Goal: Navigation & Orientation: Find specific page/section

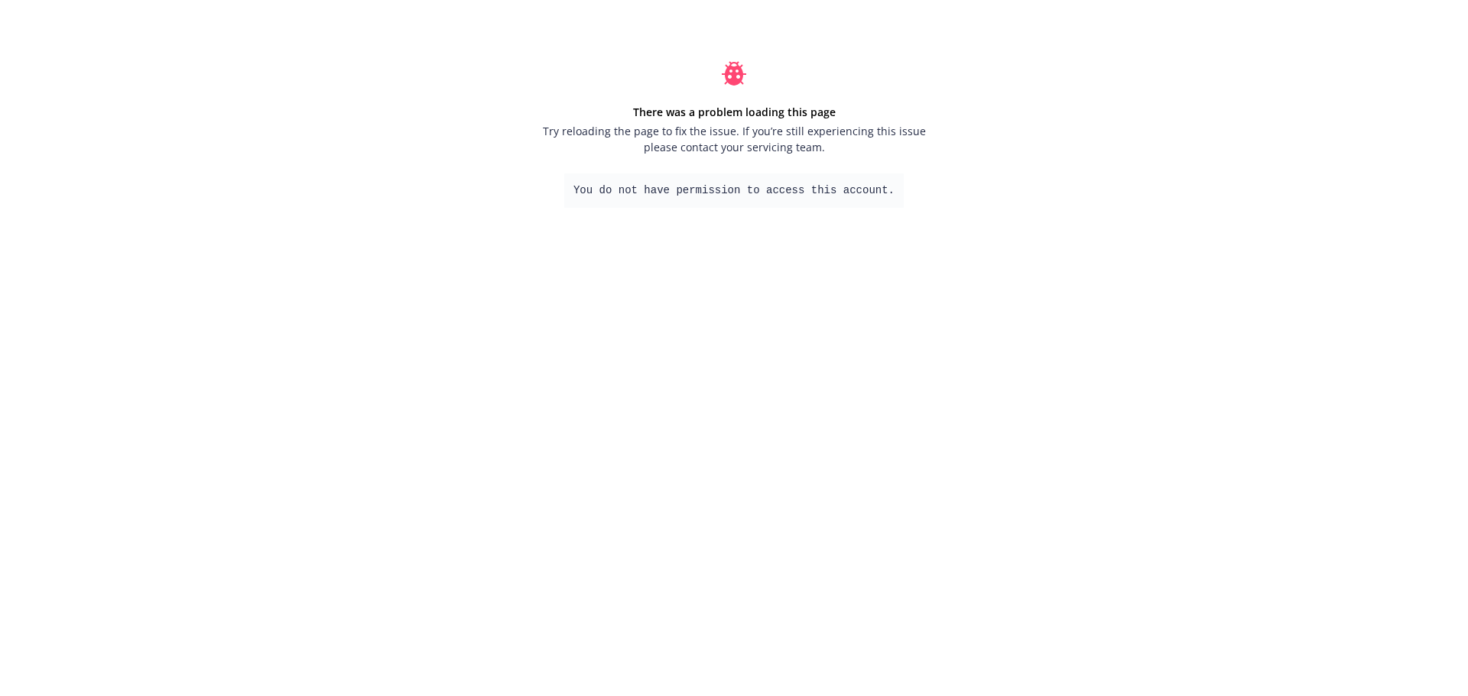
click at [864, 269] on html "There was a problem loading this page Try reloading the page to fix the issue. …" at bounding box center [734, 134] width 1468 height 269
drag, startPoint x: 1004, startPoint y: 2, endPoint x: 1197, endPoint y: 478, distance: 513.0
click at [1213, 269] on html "There was a problem loading this page Try reloading the page to fix the issue. …" at bounding box center [734, 134] width 1468 height 269
drag, startPoint x: 965, startPoint y: 27, endPoint x: 477, endPoint y: 257, distance: 539.9
click at [477, 257] on div "There was a problem loading this page Try reloading the page to fix the issue. …" at bounding box center [734, 134] width 1468 height 269
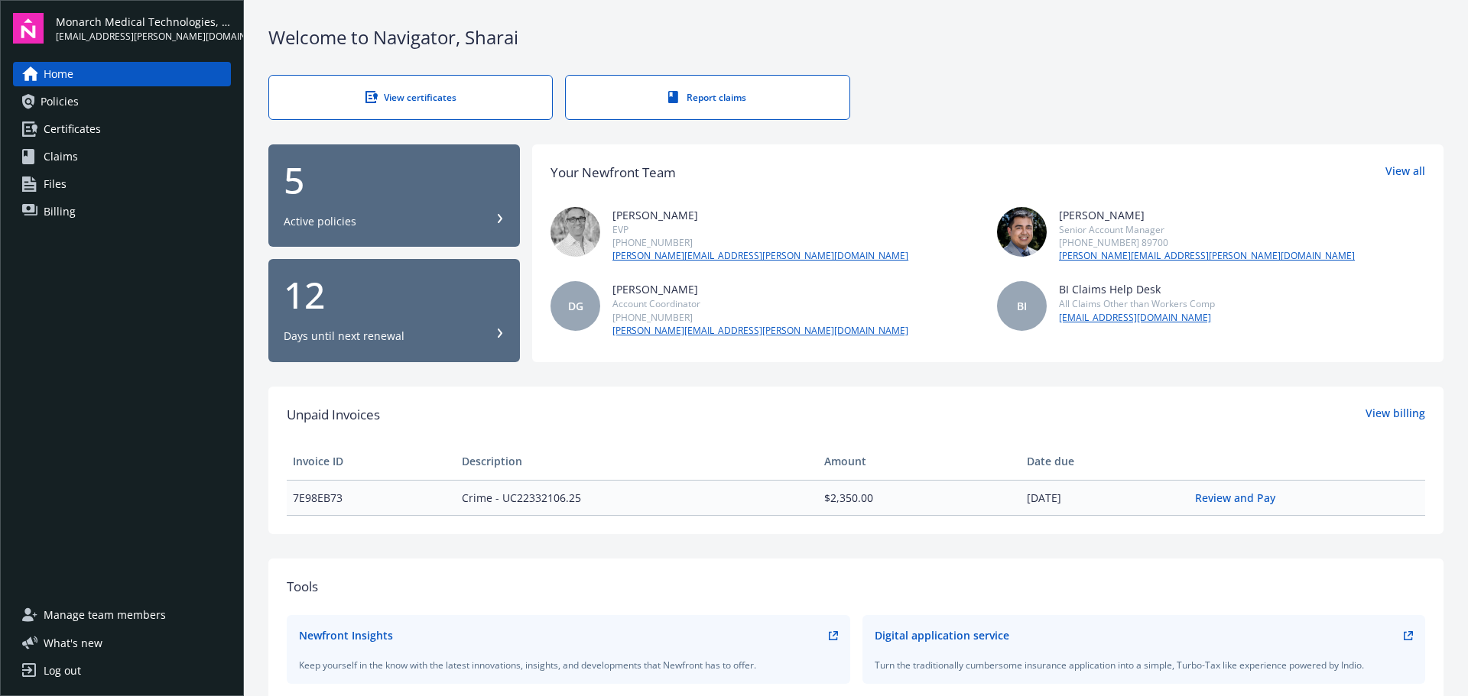
click at [68, 104] on span "Policies" at bounding box center [60, 101] width 38 height 24
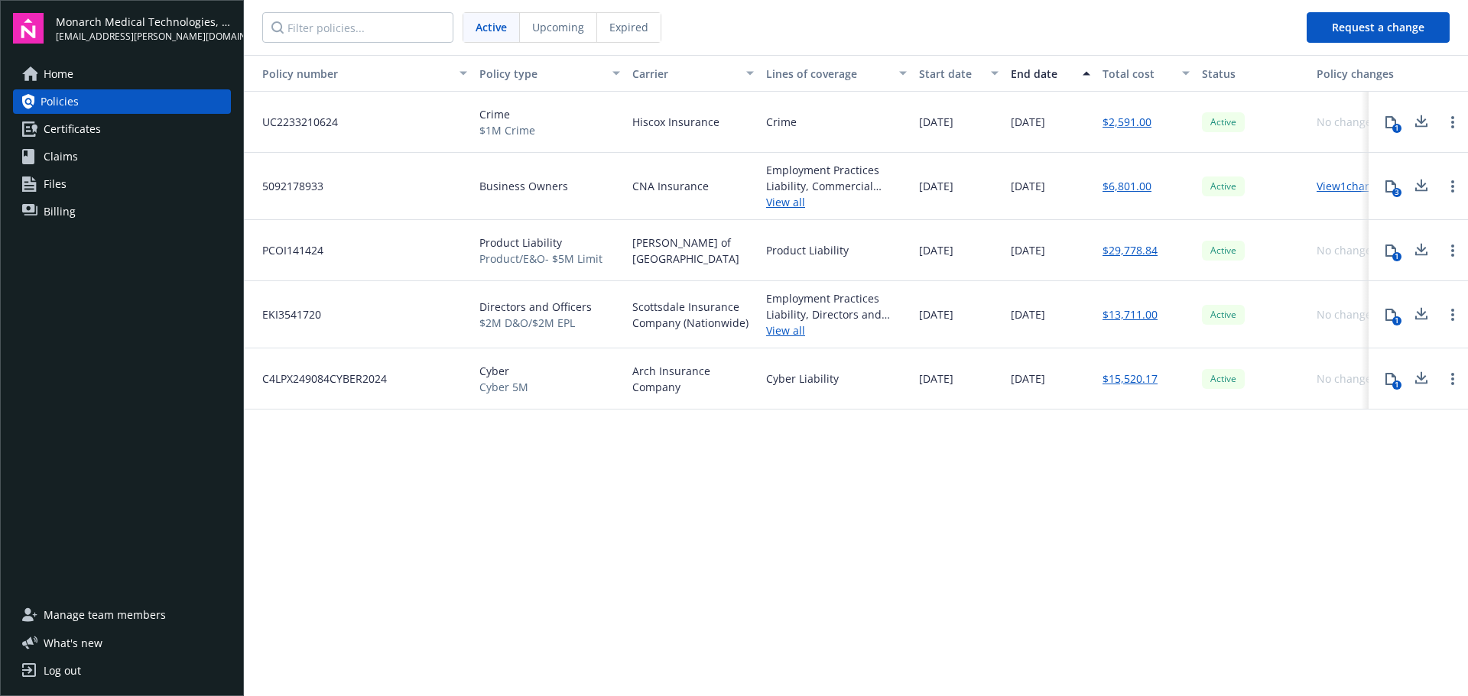
click at [52, 185] on span "Files" at bounding box center [55, 184] width 23 height 24
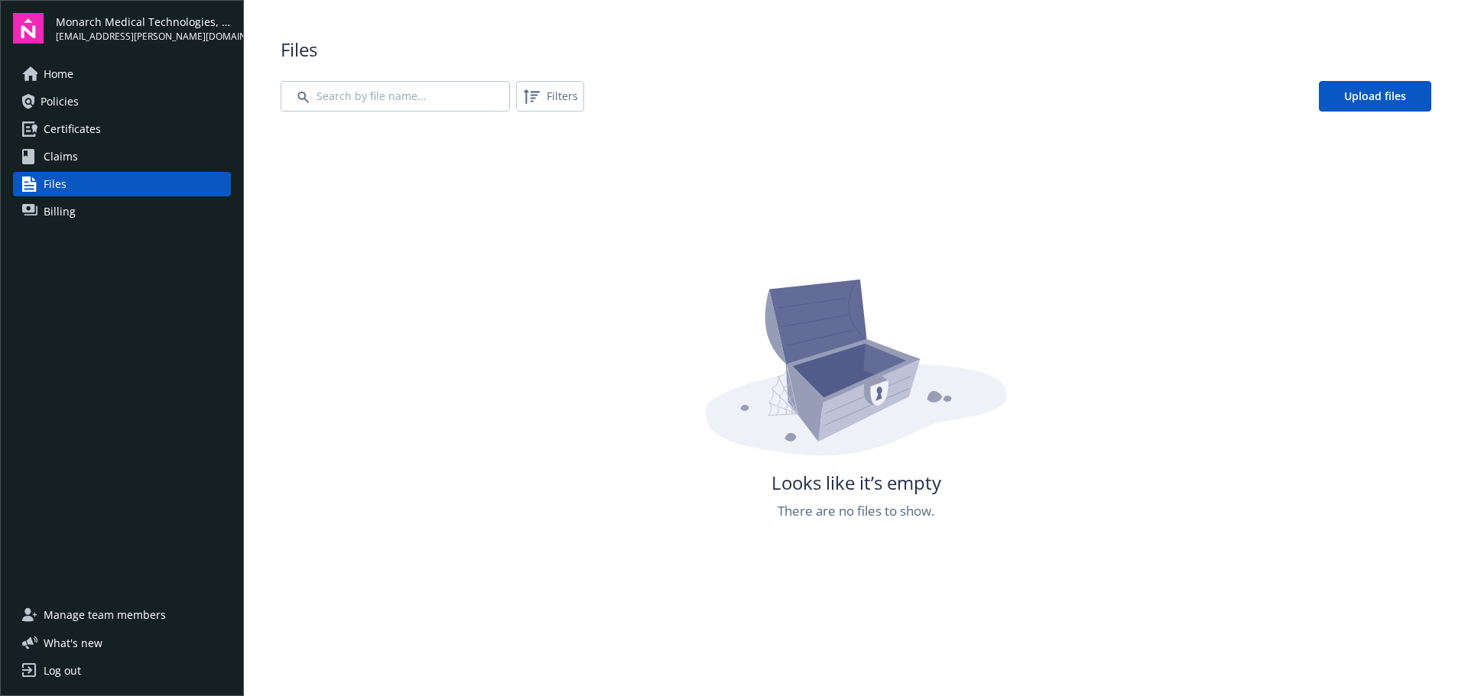
click at [73, 79] on span "Home" at bounding box center [59, 74] width 30 height 24
